Goal: Check status: Check status

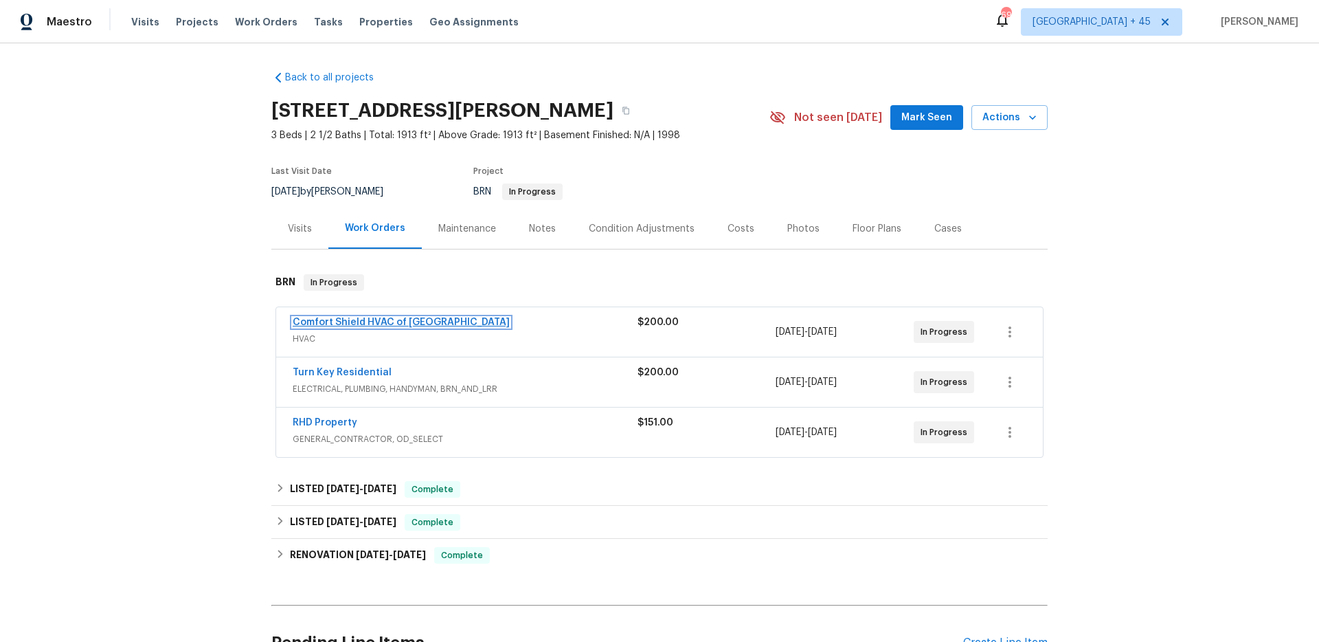
click at [370, 324] on link "Comfort Shield HVAC of NC" at bounding box center [401, 322] width 217 height 10
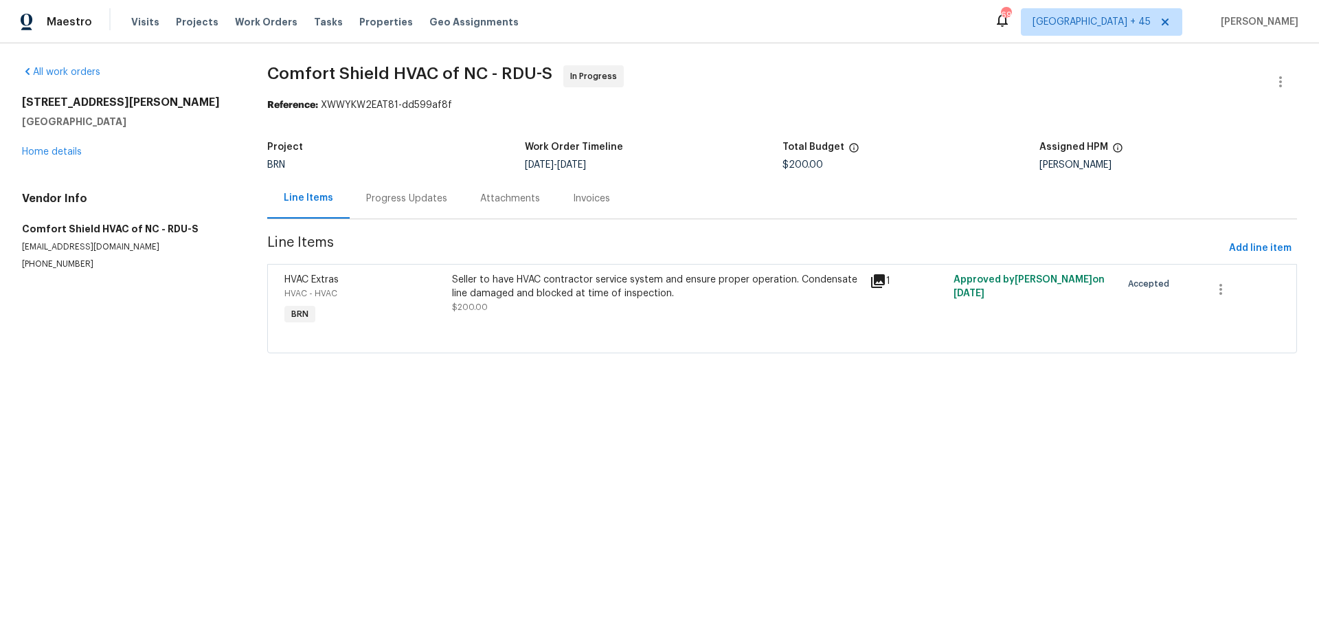
click at [391, 205] on div "Progress Updates" at bounding box center [407, 198] width 114 height 41
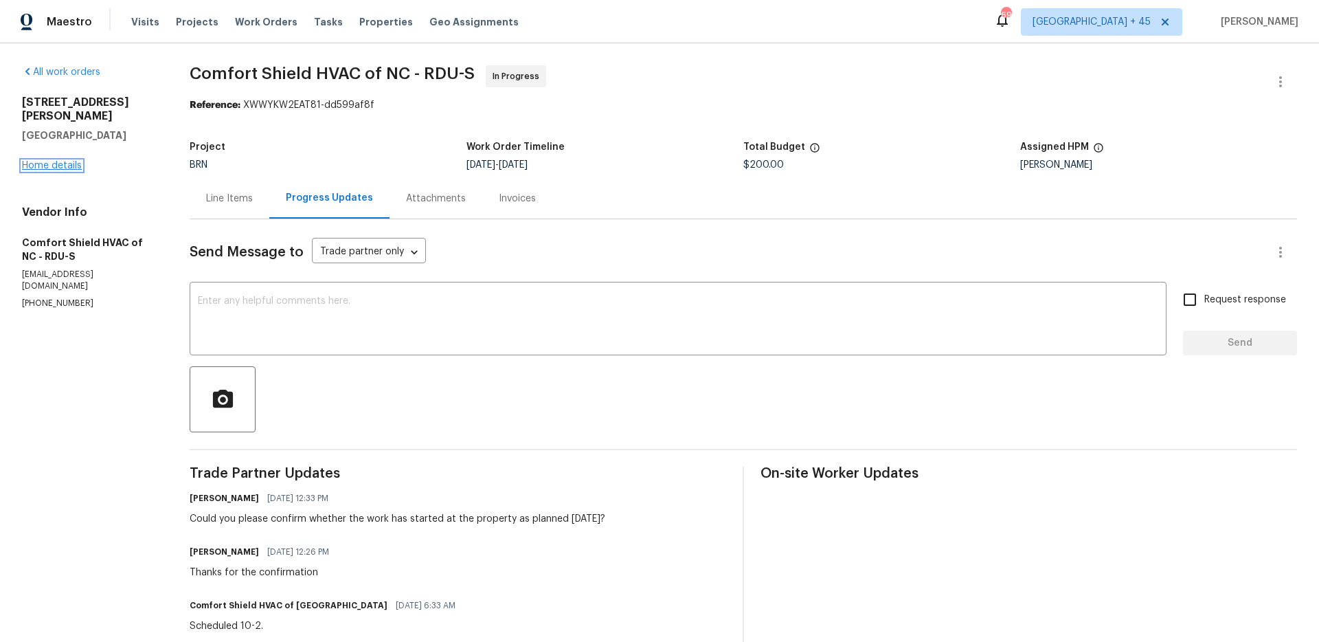
click at [52, 161] on link "Home details" at bounding box center [52, 166] width 60 height 10
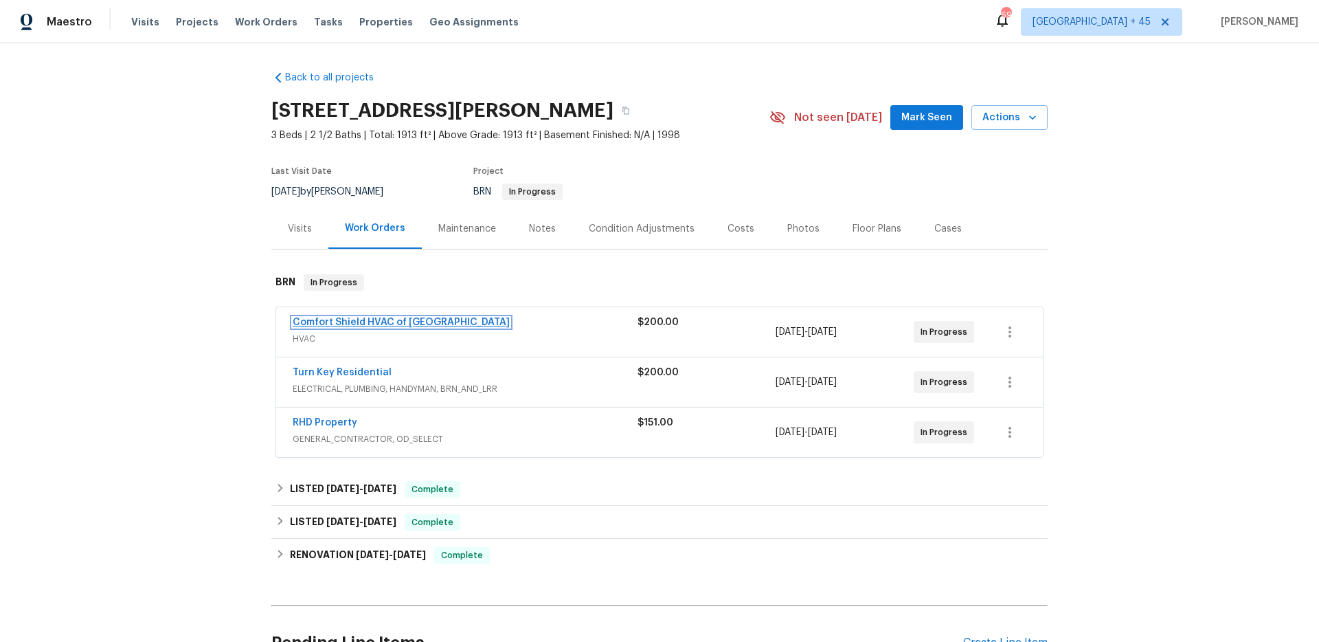
click at [364, 324] on link "Comfort Shield HVAC of NC" at bounding box center [401, 322] width 217 height 10
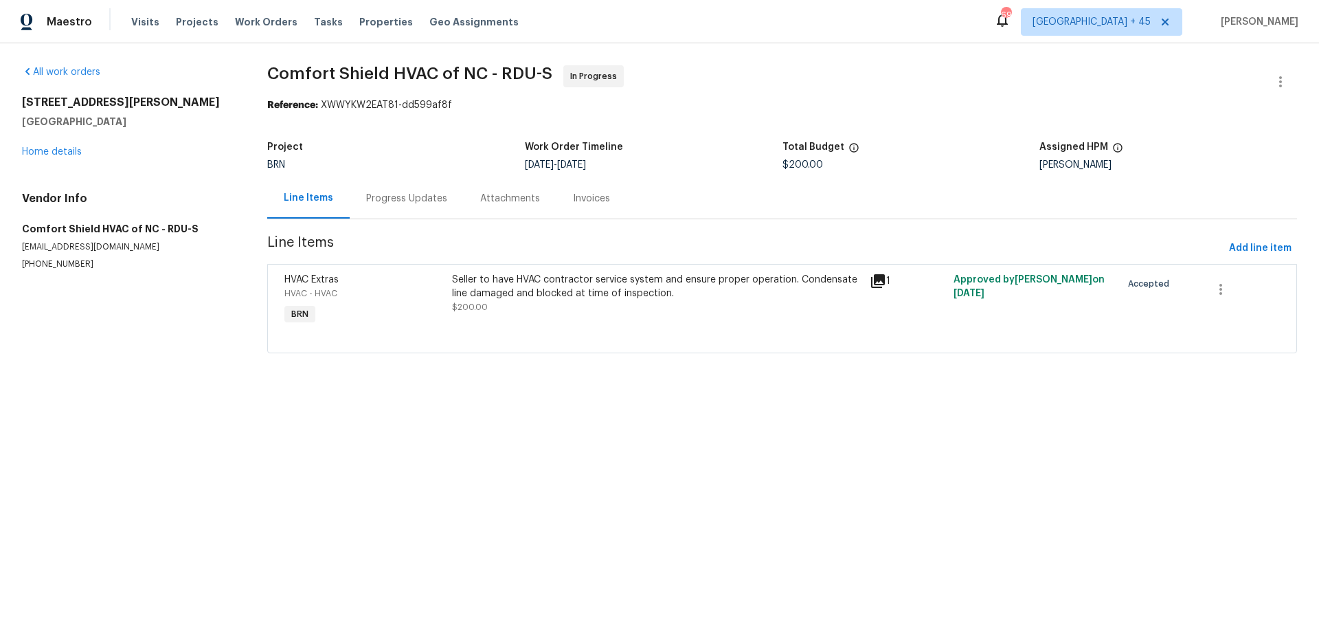
click at [385, 196] on div "Progress Updates" at bounding box center [406, 199] width 81 height 14
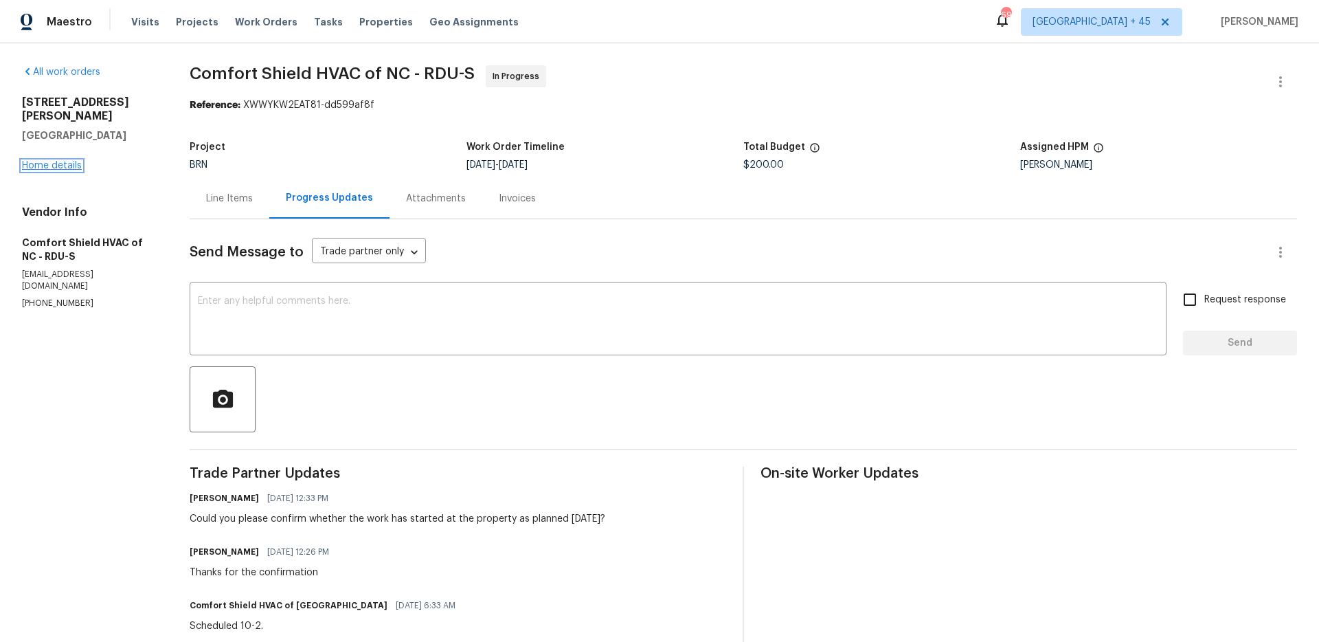
click at [38, 161] on link "Home details" at bounding box center [52, 166] width 60 height 10
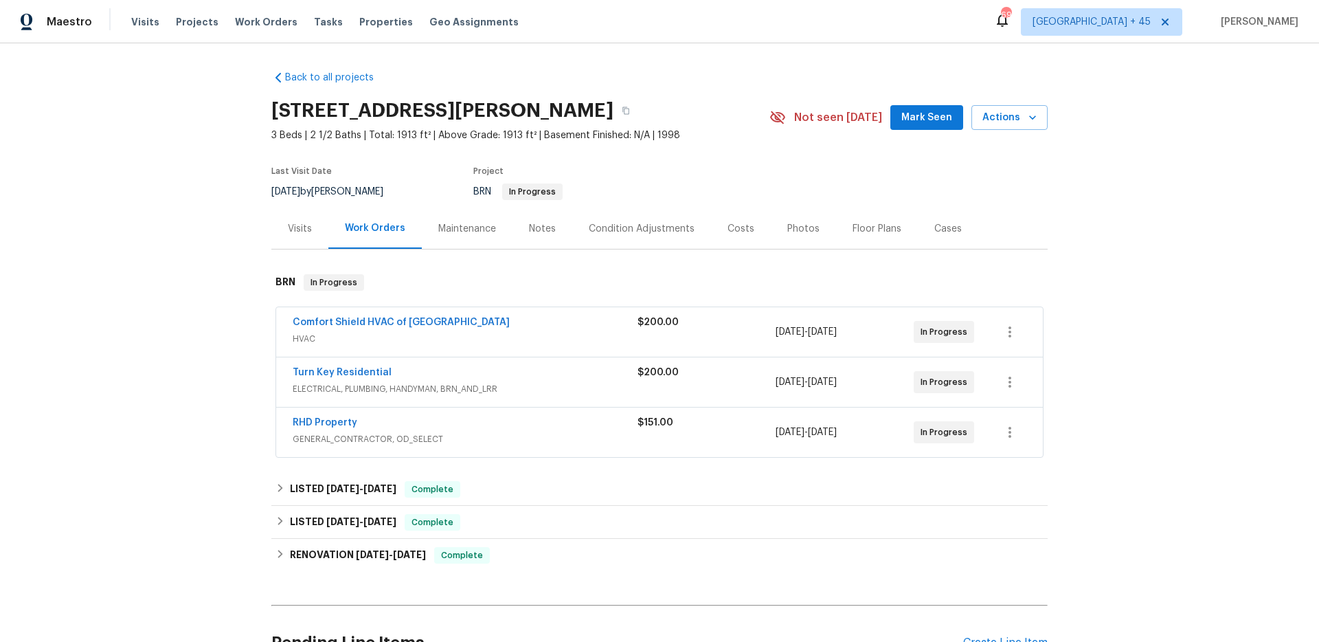
click at [332, 377] on span "Turn Key Residential" at bounding box center [342, 372] width 99 height 14
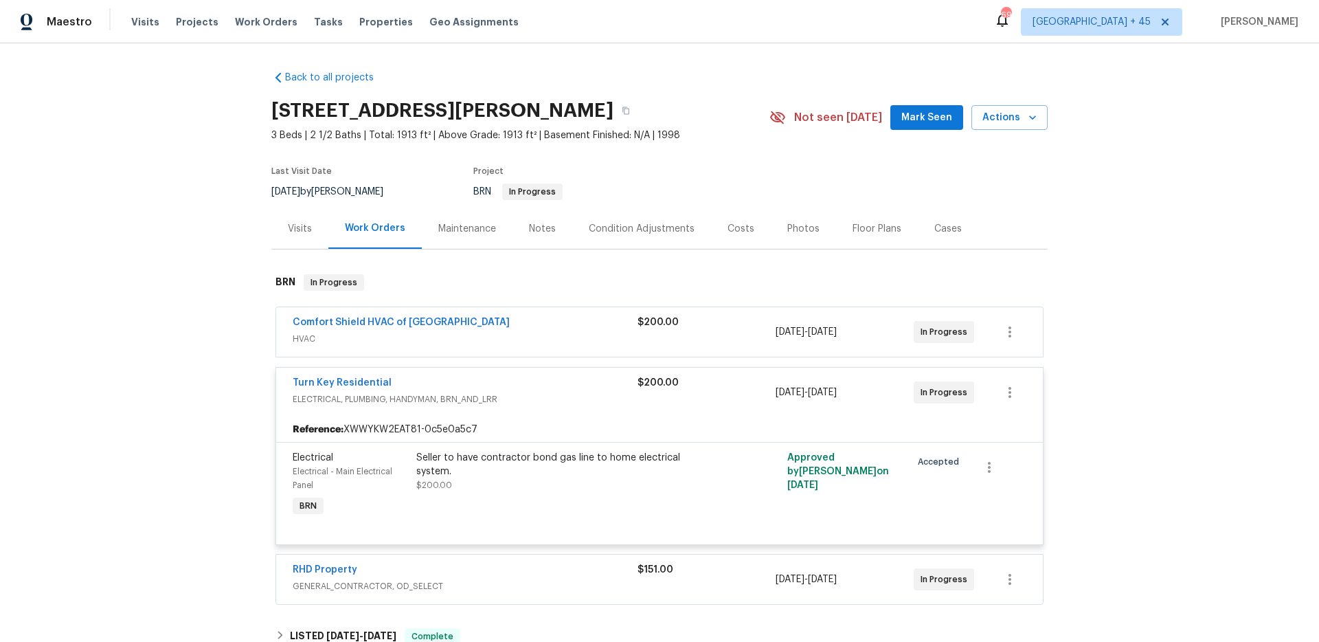
click at [323, 396] on span "ELECTRICAL, PLUMBING, HANDYMAN, BRN_AND_LRR" at bounding box center [465, 399] width 345 height 14
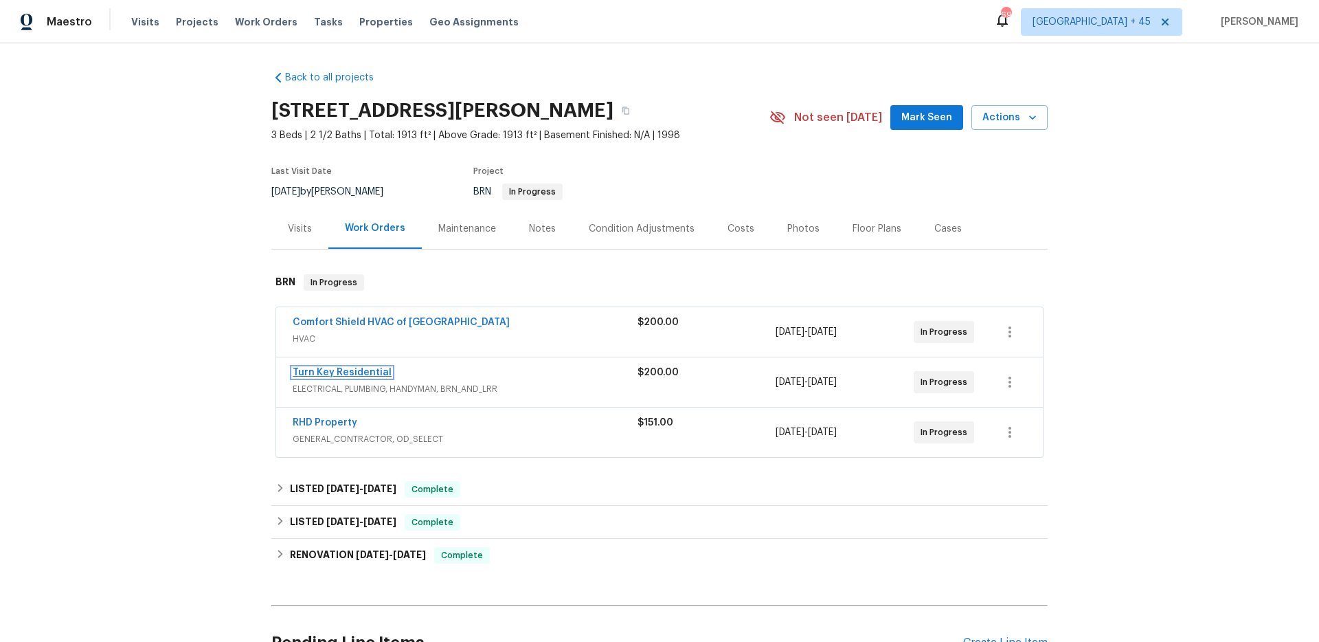
click at [328, 374] on link "Turn Key Residential" at bounding box center [342, 372] width 99 height 10
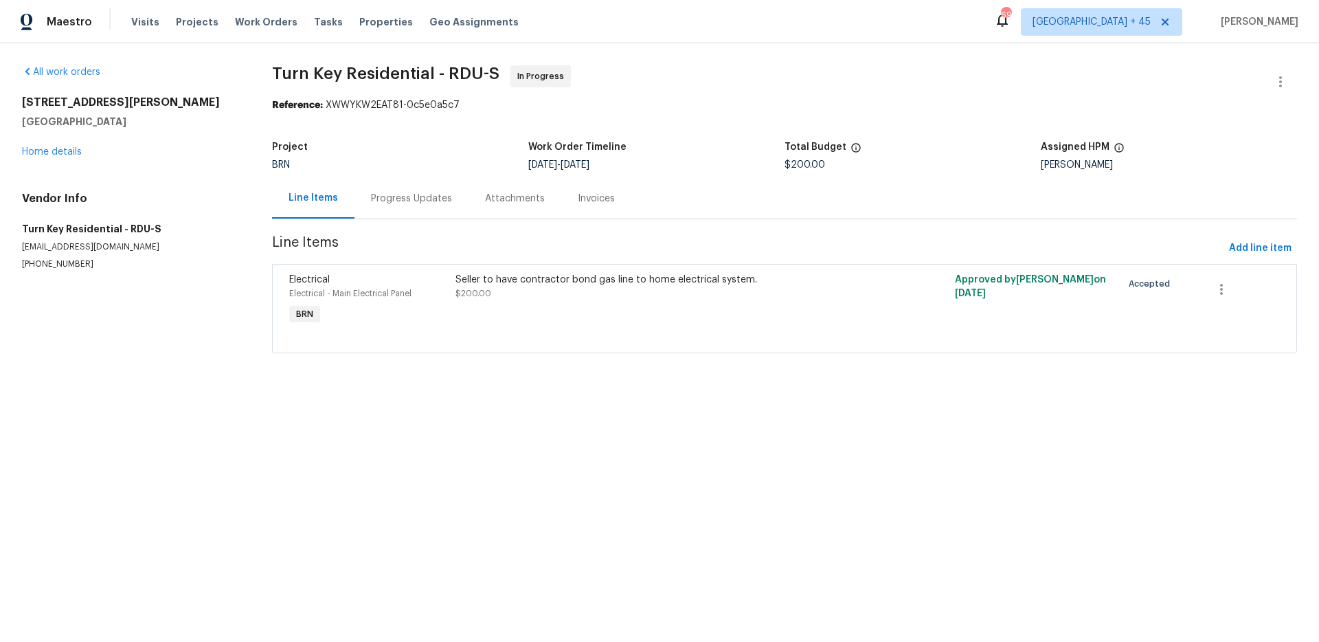
click at [378, 198] on div "Progress Updates" at bounding box center [411, 199] width 81 height 14
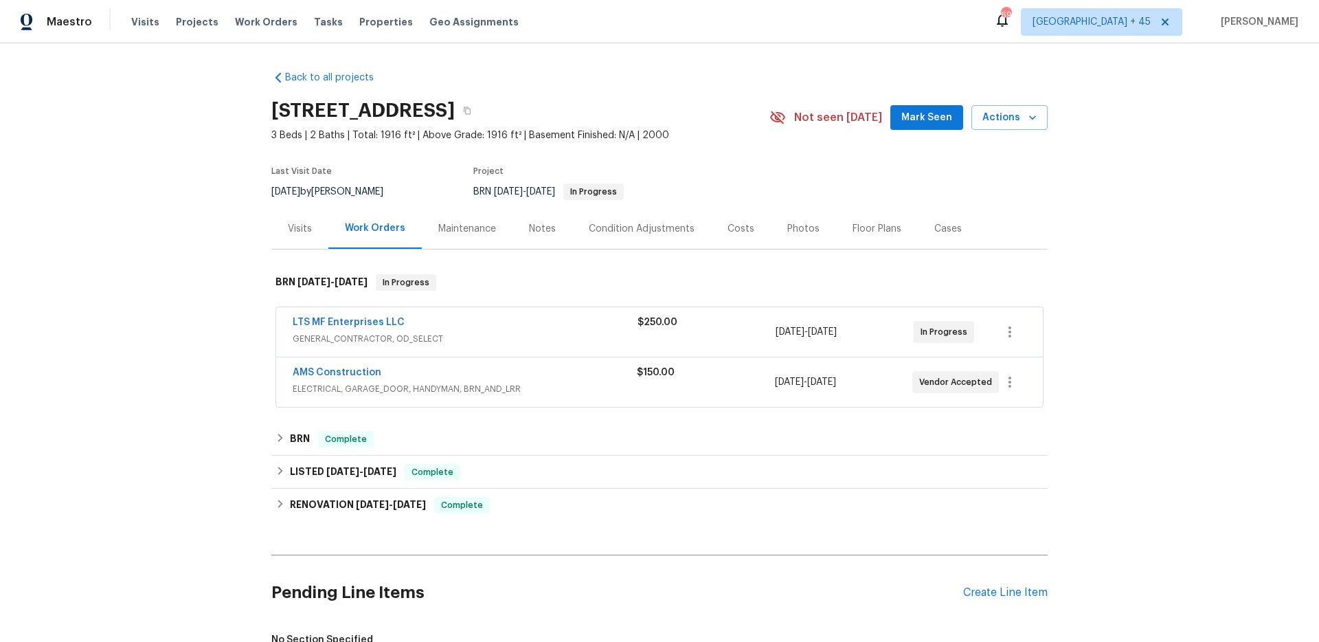
click at [365, 315] on div "LTS MF Enterprises LLC GENERAL_CONTRACTOR, OD_SELECT $250.00 [DATE] - [DATE] In…" at bounding box center [659, 331] width 767 height 49
click at [365, 319] on link "LTS MF Enterprises LLC" at bounding box center [349, 322] width 112 height 10
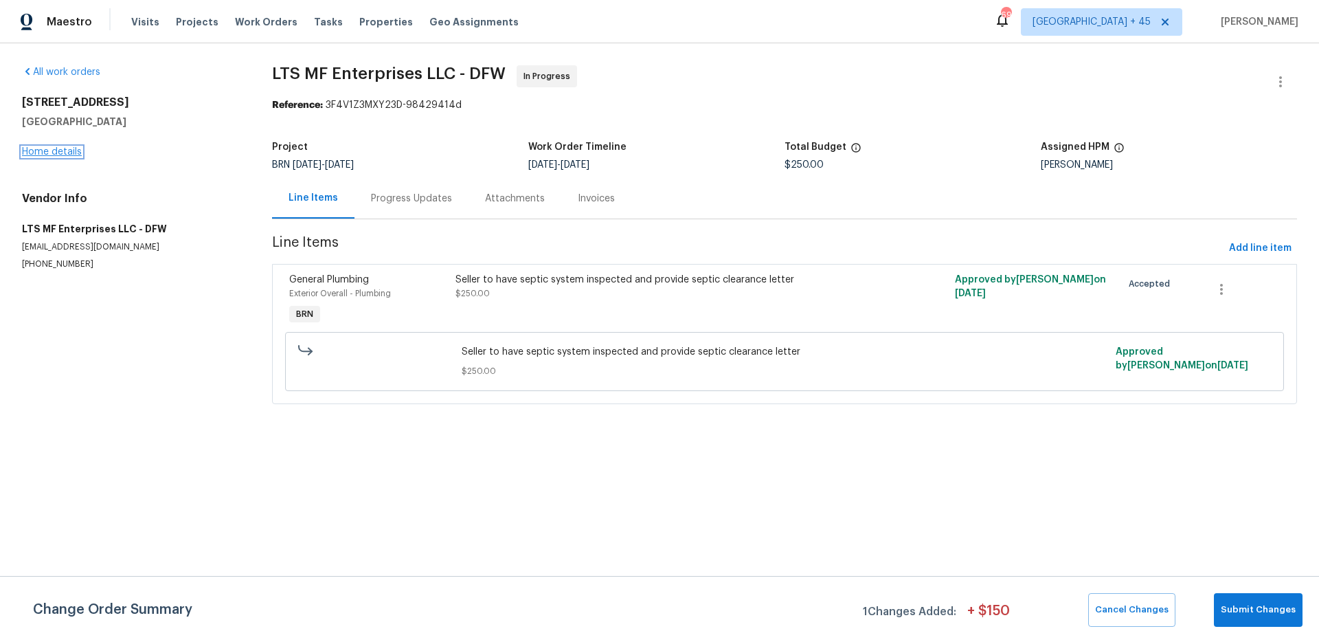
click at [58, 150] on link "Home details" at bounding box center [52, 152] width 60 height 10
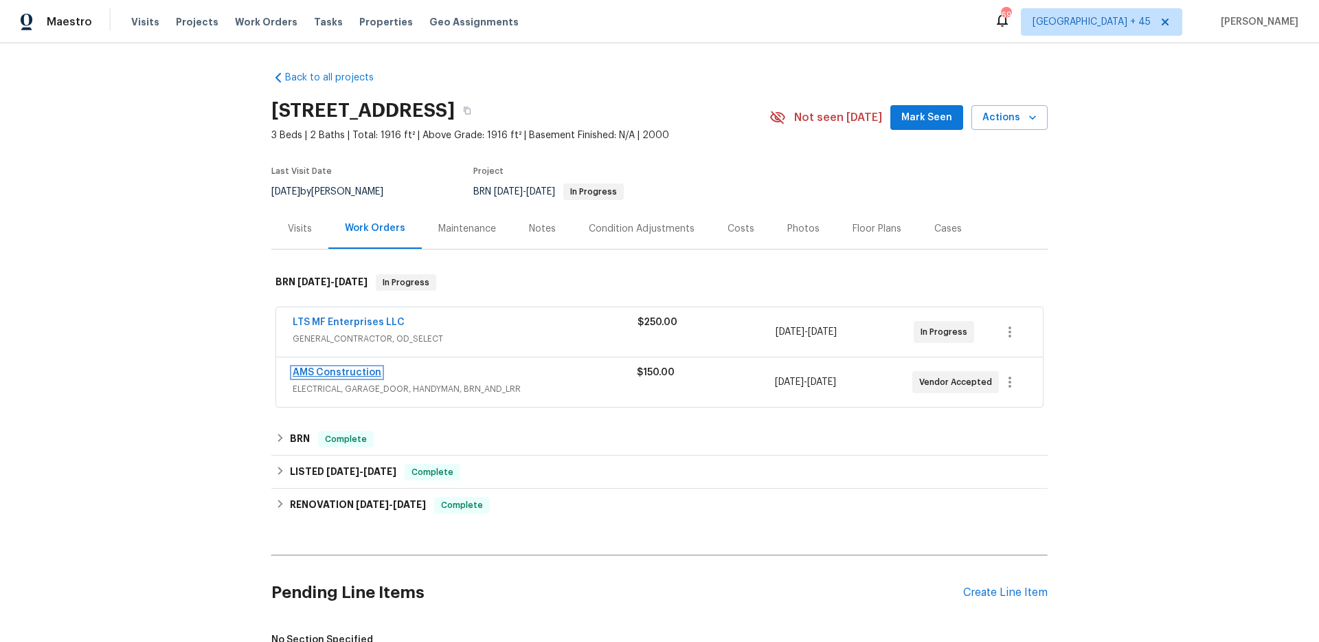
click at [339, 375] on link "AMS Construction" at bounding box center [337, 372] width 89 height 10
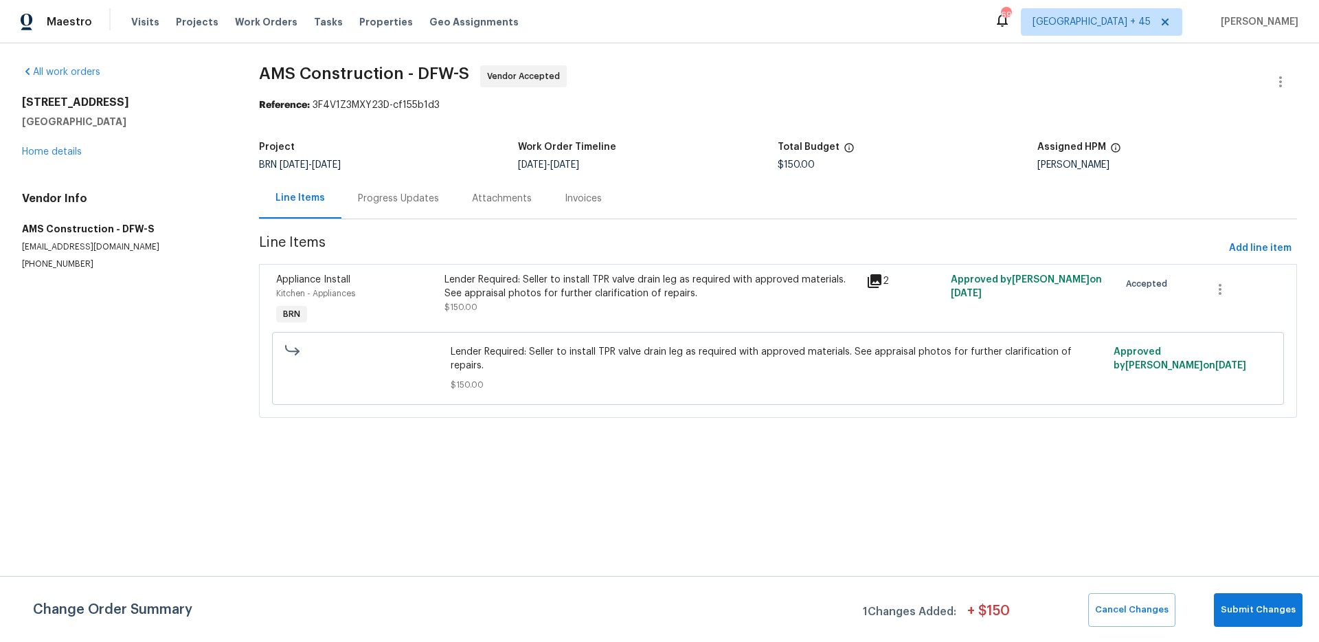
click at [396, 201] on div "Progress Updates" at bounding box center [398, 199] width 81 height 14
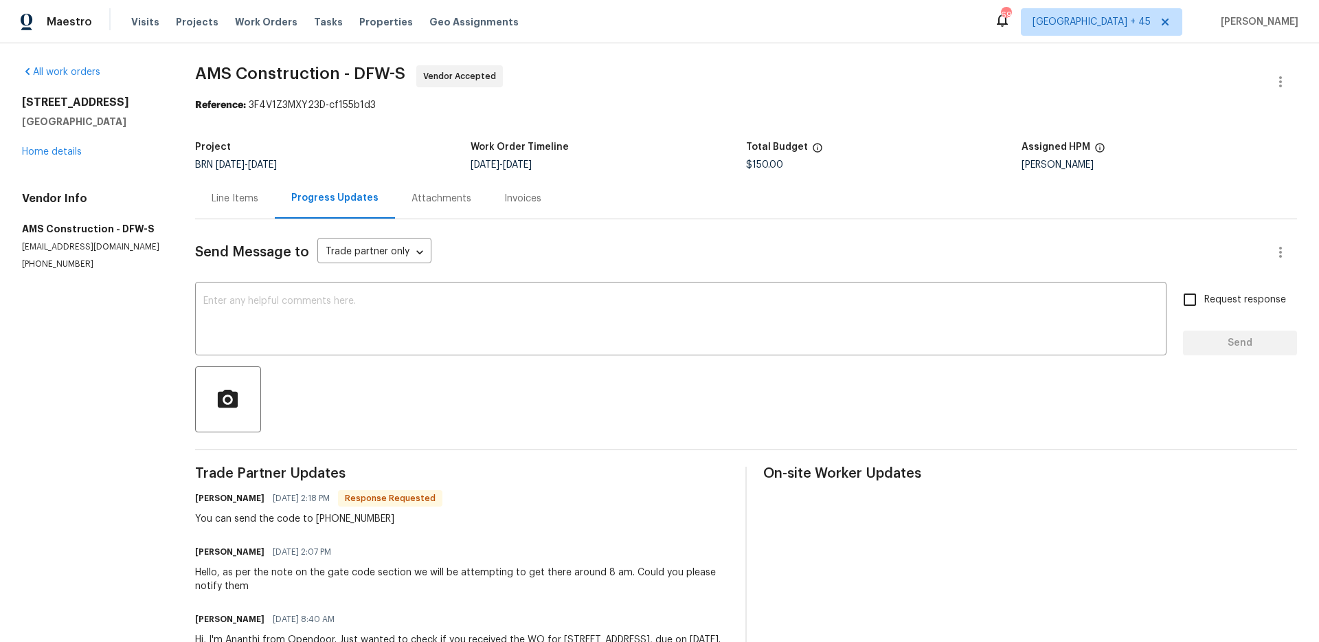
scroll to position [84, 0]
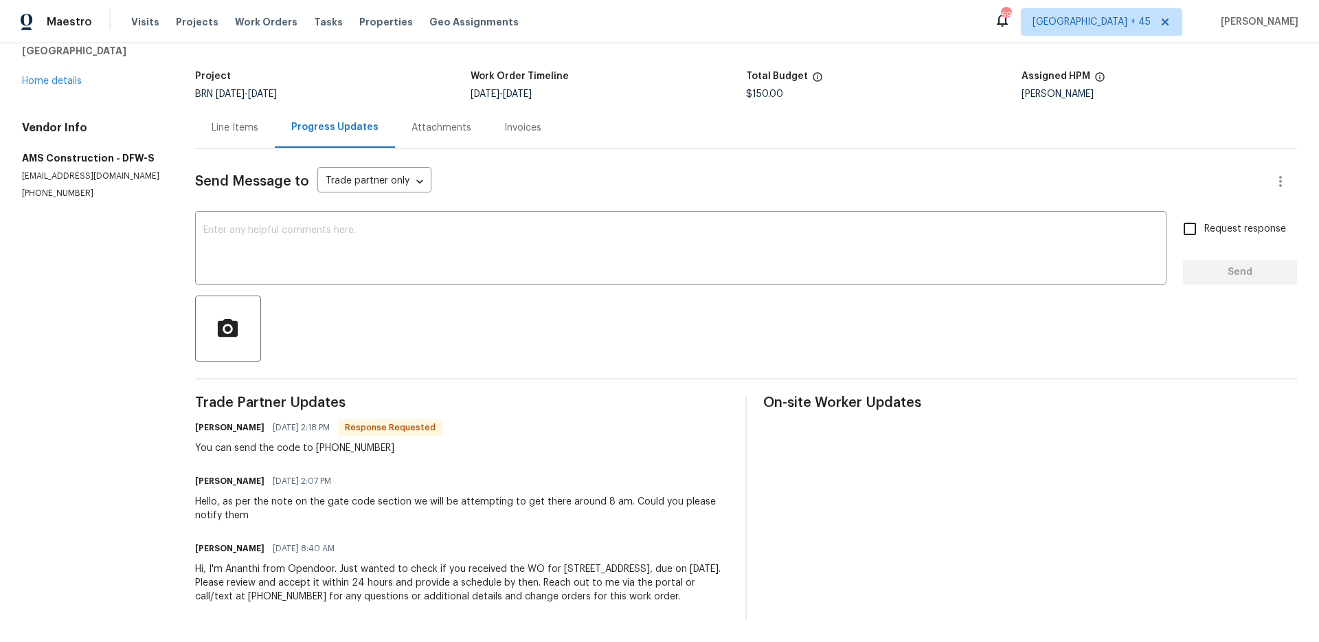
click at [234, 121] on div "Line Items" at bounding box center [235, 128] width 47 height 14
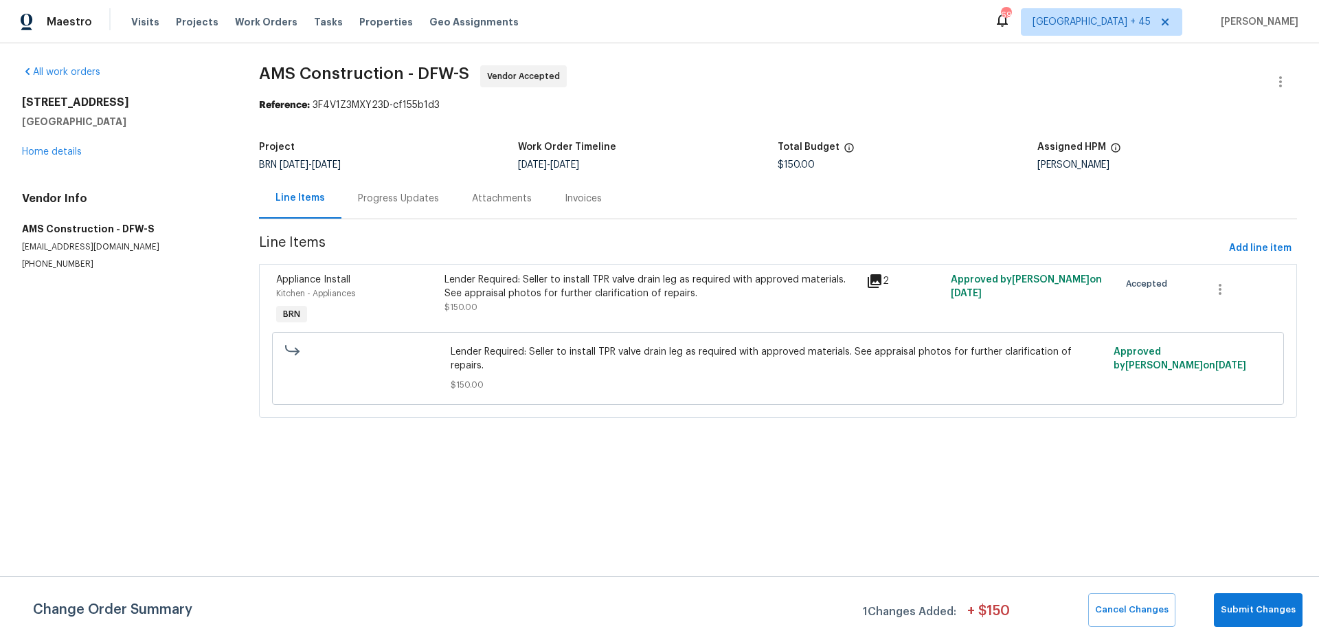
click at [82, 152] on div "[STREET_ADDRESS][PERSON_NAME] Home details" at bounding box center [124, 126] width 204 height 63
click at [69, 151] on link "Home details" at bounding box center [52, 152] width 60 height 10
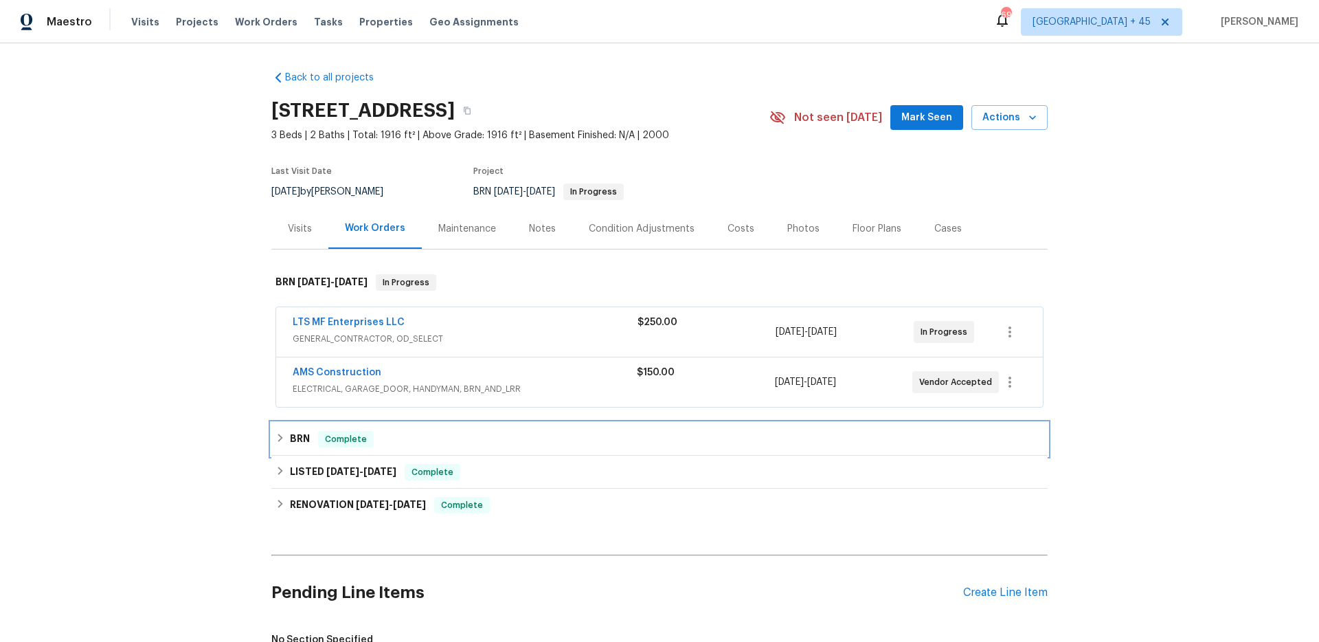
click at [345, 438] on span "Complete" at bounding box center [345, 439] width 53 height 14
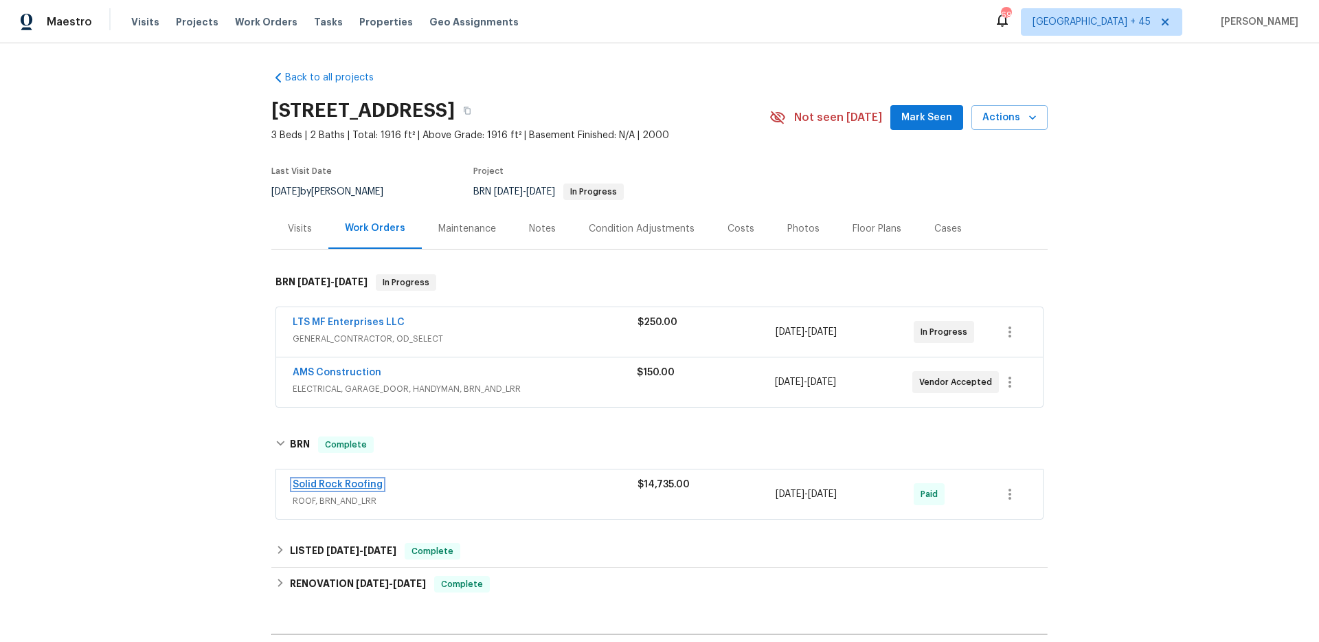
click at [346, 479] on link "Solid Rock Roofing" at bounding box center [338, 484] width 90 height 10
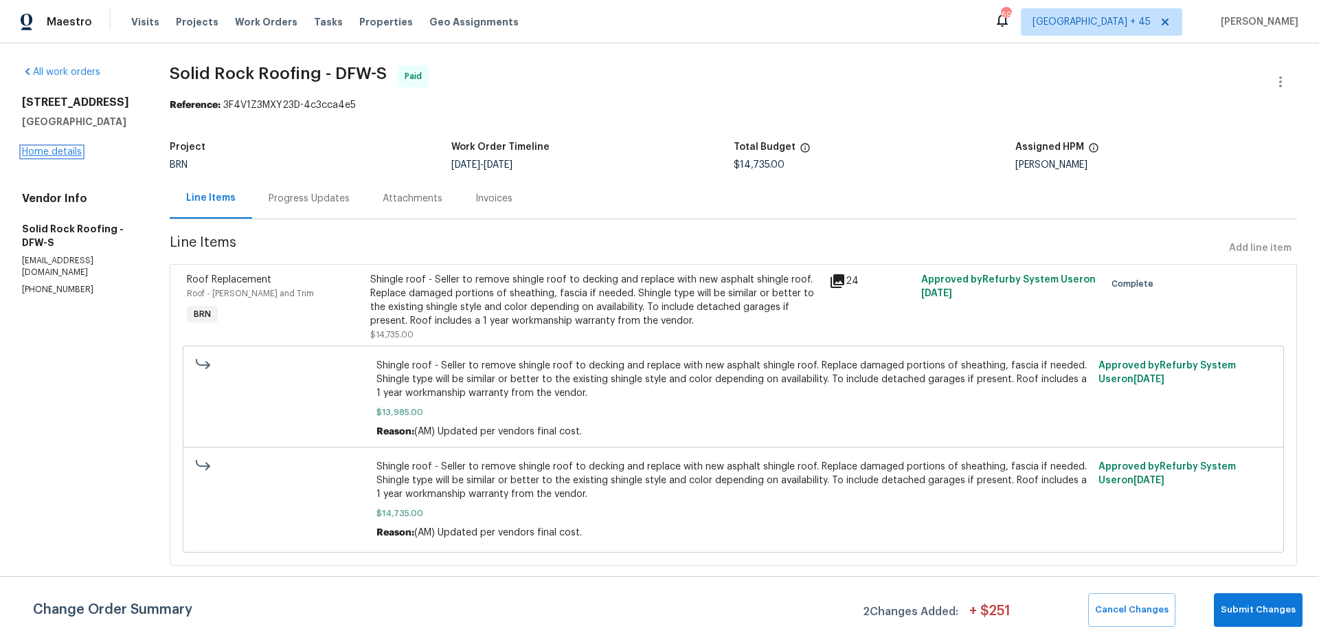
click at [73, 155] on link "Home details" at bounding box center [52, 152] width 60 height 10
